Goal: Task Accomplishment & Management: Manage account settings

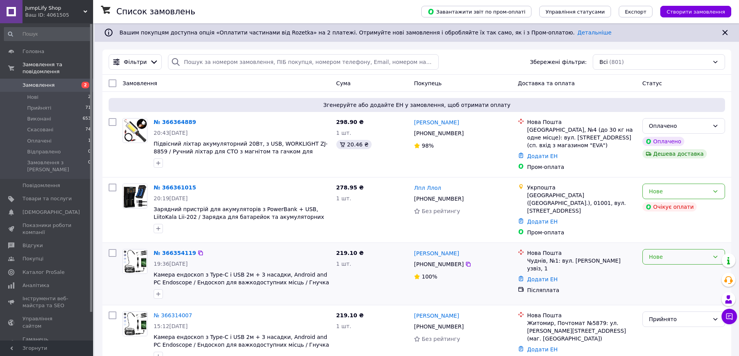
click at [665, 255] on div "Нове" at bounding box center [679, 257] width 60 height 9
click at [669, 271] on li "Прийнято" at bounding box center [683, 271] width 82 height 14
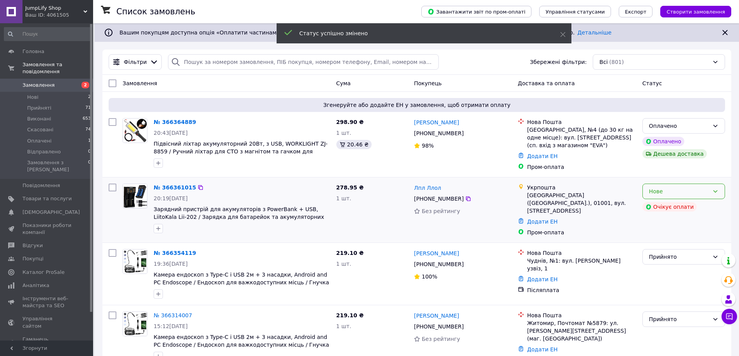
click at [648, 184] on div "Нове" at bounding box center [683, 192] width 83 height 16
click at [653, 205] on li "Прийнято" at bounding box center [683, 209] width 82 height 14
click at [655, 127] on div "Оплачено" at bounding box center [679, 126] width 60 height 9
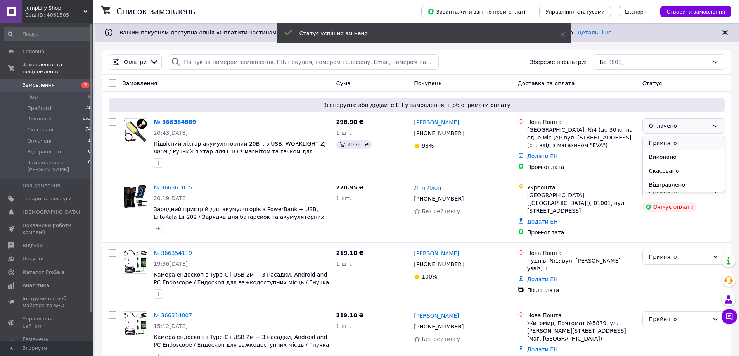
drag, startPoint x: 661, startPoint y: 143, endPoint x: 656, endPoint y: 144, distance: 5.5
click at [661, 143] on li "Прийнято" at bounding box center [683, 143] width 82 height 14
